Goal: Information Seeking & Learning: Understand process/instructions

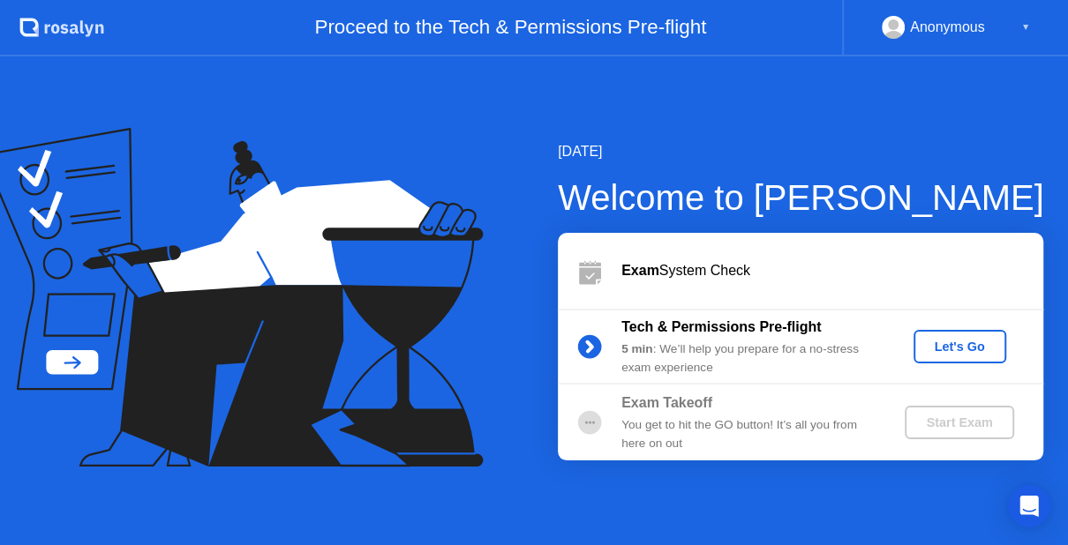
click at [946, 343] on div "Let's Go" at bounding box center [960, 347] width 79 height 14
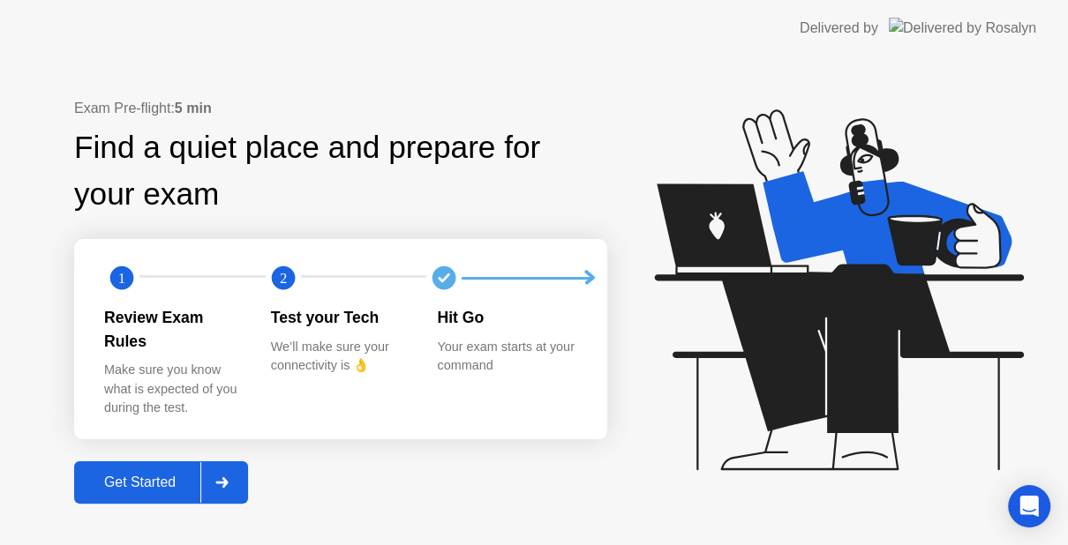
click at [112, 462] on button "Get Started" at bounding box center [161, 483] width 174 height 42
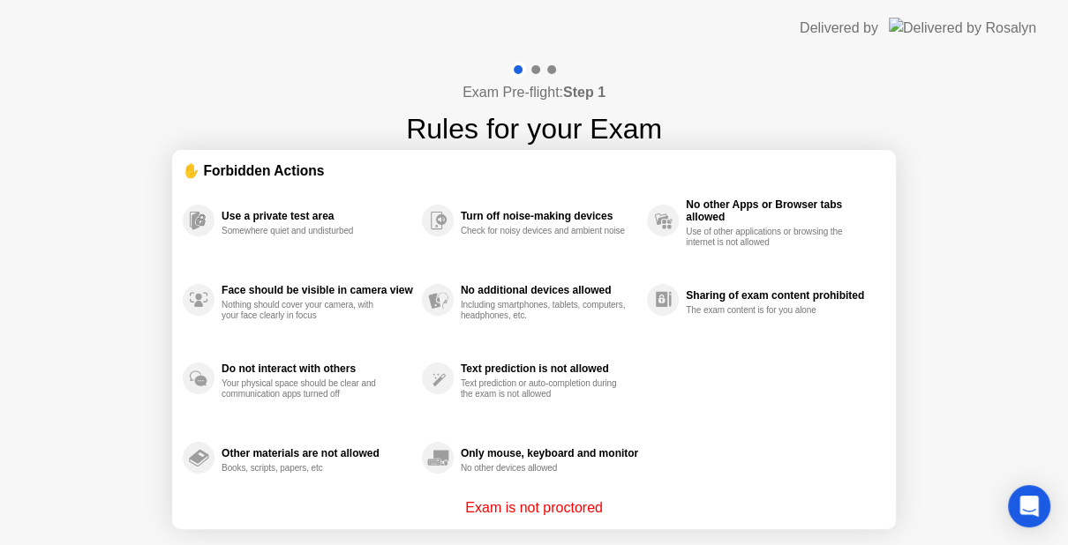
click at [987, 222] on div "Exam Pre-flight: Step 1 Rules for your Exam ✋ Forbidden Actions Use a private t…" at bounding box center [534, 336] width 1068 height 560
drag, startPoint x: 987, startPoint y: 222, endPoint x: 1065, endPoint y: 221, distance: 78.6
click at [1065, 221] on div "Exam Pre-flight: Step 1 Rules for your Exam ✋ Forbidden Actions Use a private t…" at bounding box center [534, 336] width 1068 height 560
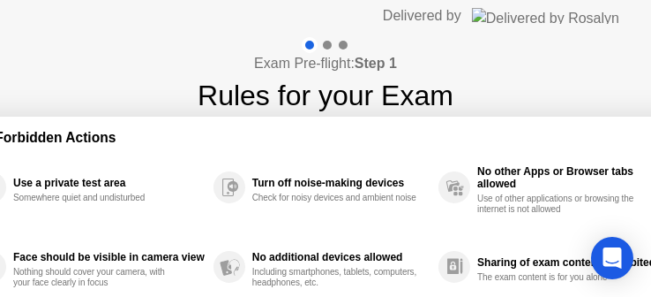
drag, startPoint x: 642, startPoint y: 160, endPoint x: 662, endPoint y: 158, distance: 20.4
click at [651, 158] on html "Delivered by Exam Pre-flight: Step 1 Rules for your Exam ✋ Forbidden Actions Us…" at bounding box center [325, 148] width 651 height 297
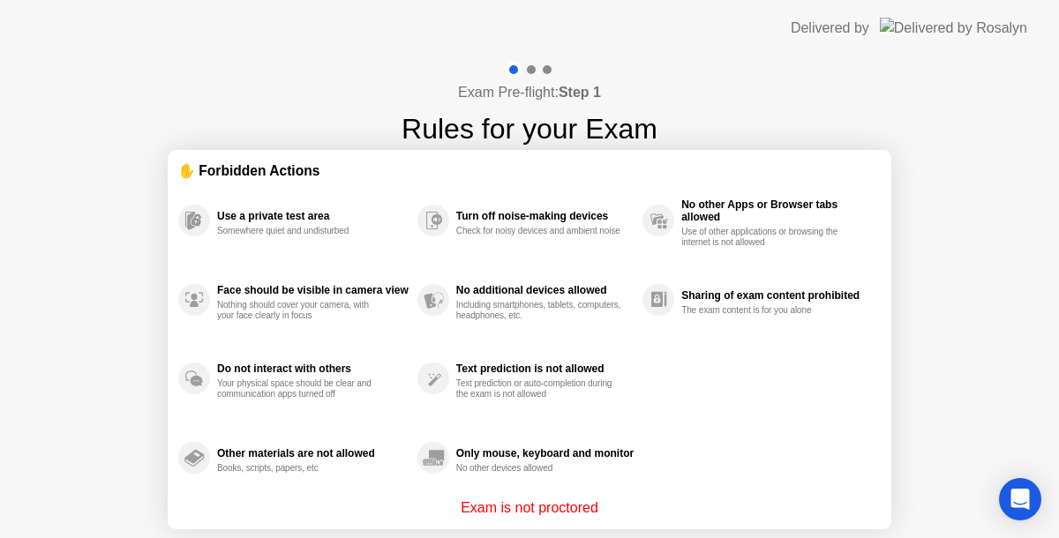
click at [565, 515] on p "Exam is not proctored" at bounding box center [530, 508] width 138 height 21
click at [536, 63] on div at bounding box center [529, 70] width 51 height 16
click at [658, 452] on div "Use a private test area Somewhere quiet and undisturbed Face should be visible …" at bounding box center [529, 339] width 703 height 317
click at [654, 470] on div "Use a private test area Somewhere quiet and undisturbed Face should be visible …" at bounding box center [529, 339] width 703 height 317
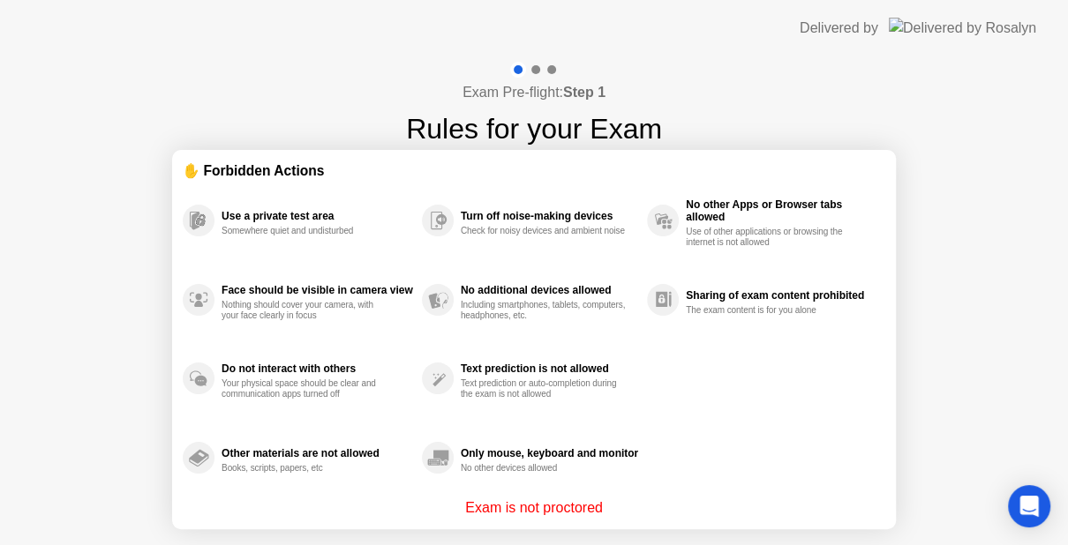
drag, startPoint x: 921, startPoint y: 12, endPoint x: 898, endPoint y: -11, distance: 32.5
click at [898, 0] on html "Delivered by Exam Pre-flight: Step 1 Rules for your Exam ✋ Forbidden Actions Us…" at bounding box center [534, 272] width 1068 height 545
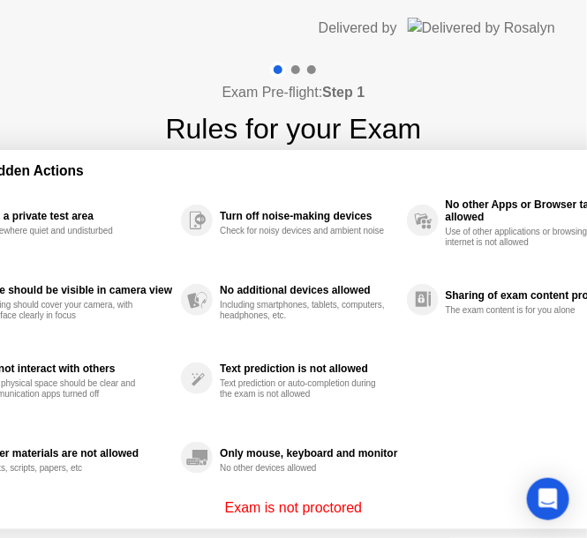
click at [308, 498] on p "Exam is not proctored" at bounding box center [294, 508] width 138 height 21
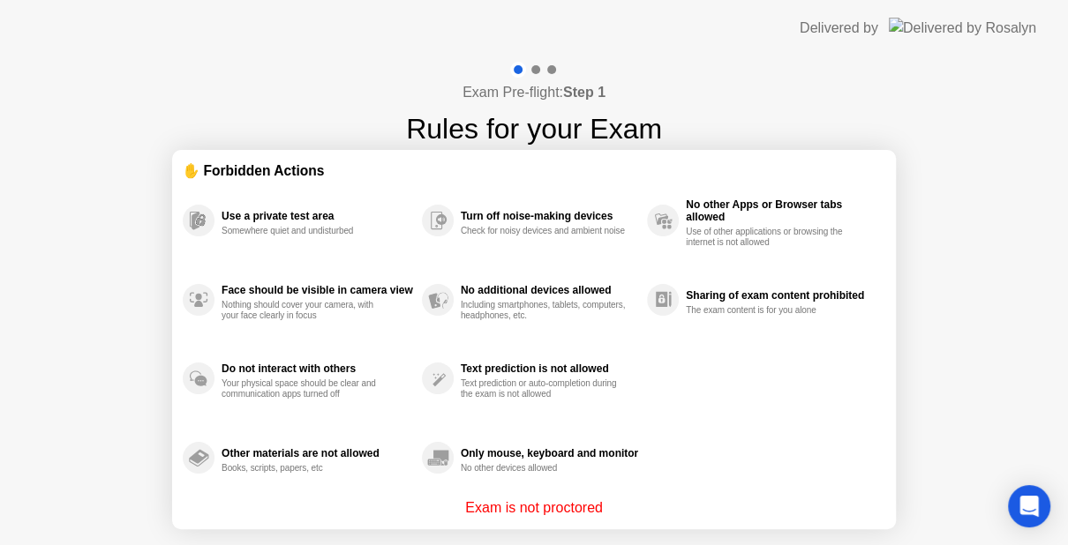
click at [877, 250] on div "No other Apps or Browser tabs allowed Use of other applications or browsing the…" at bounding box center [766, 220] width 238 height 79
click at [657, 518] on div "Exam is not proctored" at bounding box center [534, 508] width 703 height 21
click at [773, 155] on section "✋ Forbidden Actions Use a private test area Somewhere quiet and undisturbed Fac…" at bounding box center [534, 340] width 724 height 380
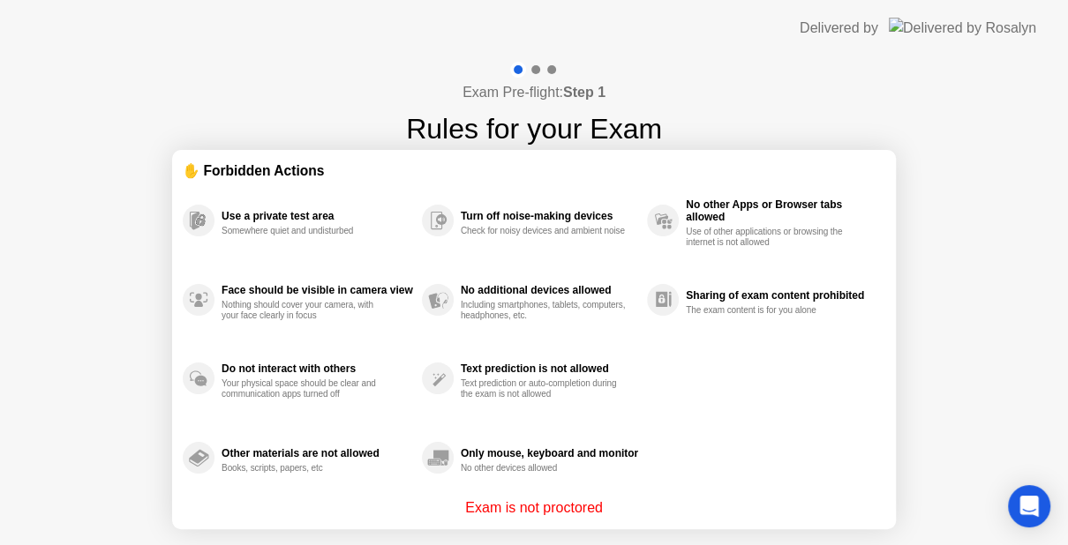
click at [773, 155] on section "✋ Forbidden Actions Use a private test area Somewhere quiet and undisturbed Fac…" at bounding box center [534, 340] width 724 height 380
click at [878, 38] on div "Delivered by" at bounding box center [839, 28] width 79 height 21
drag, startPoint x: 909, startPoint y: 38, endPoint x: 899, endPoint y: 67, distance: 30.7
click at [899, 67] on app-layout-with-logo "Delivered by Exam Pre-flight: Step 1 Rules for your Exam ✋ Forbidden Actions Us…" at bounding box center [534, 308] width 1068 height 616
click at [899, 67] on div "Exam Pre-flight: Step 1 Rules for your Exam ✋ Forbidden Actions Use a private t…" at bounding box center [534, 336] width 1068 height 560
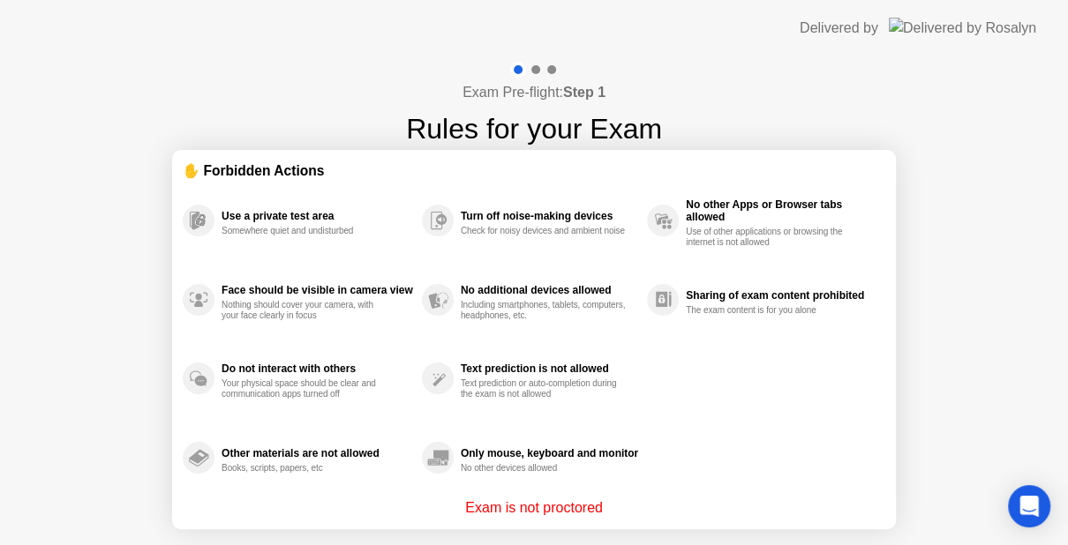
click at [899, 67] on div "Exam Pre-flight: Step 1 Rules for your Exam ✋ Forbidden Actions Use a private t…" at bounding box center [534, 336] width 1068 height 560
click at [896, 99] on div "Exam Pre-flight: Step 1 Rules for your Exam ✋ Forbidden Actions Use a private t…" at bounding box center [534, 336] width 1068 height 560
click at [673, 462] on div "Use a private test area Somewhere quiet and undisturbed Face should be visible …" at bounding box center [534, 339] width 703 height 317
click at [685, 492] on div "Use a private test area Somewhere quiet and undisturbed Face should be visible …" at bounding box center [534, 339] width 703 height 317
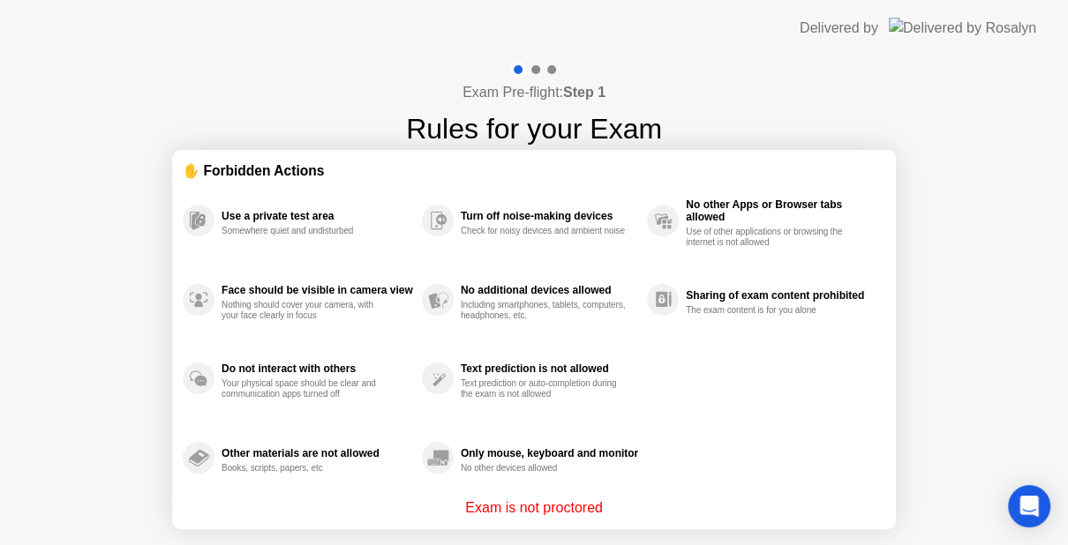
click at [747, 431] on div "Use a private test area Somewhere quiet and undisturbed Face should be visible …" at bounding box center [534, 339] width 703 height 317
click at [1035, 324] on div "Exam Pre-flight: Step 1 Rules for your Exam ✋ Forbidden Actions Use a private t…" at bounding box center [534, 336] width 1068 height 560
